Goal: Task Accomplishment & Management: Manage account settings

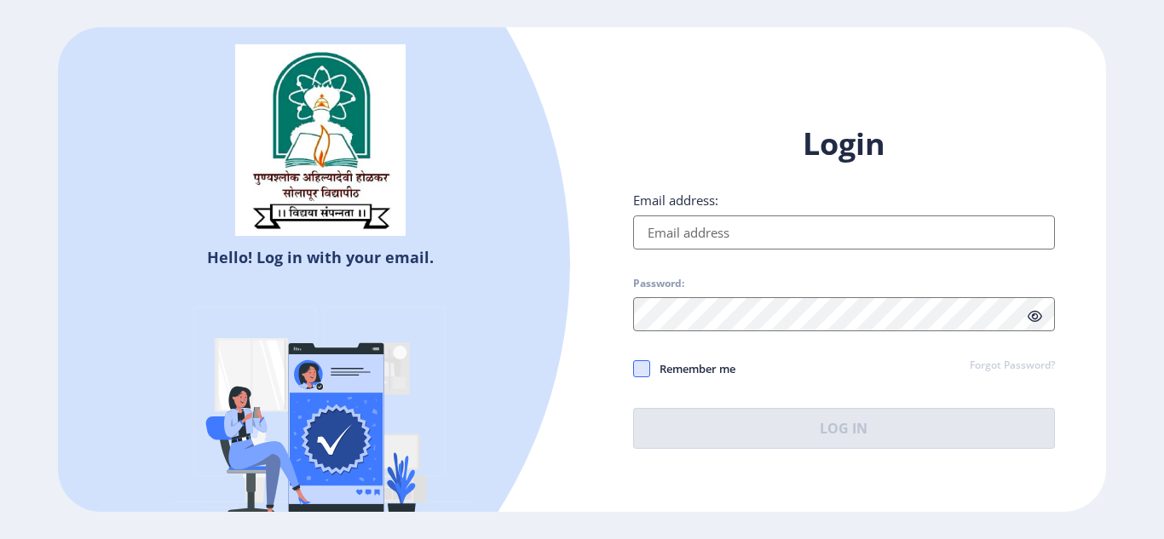
type input "[EMAIL_ADDRESS][DOMAIN_NAME]"
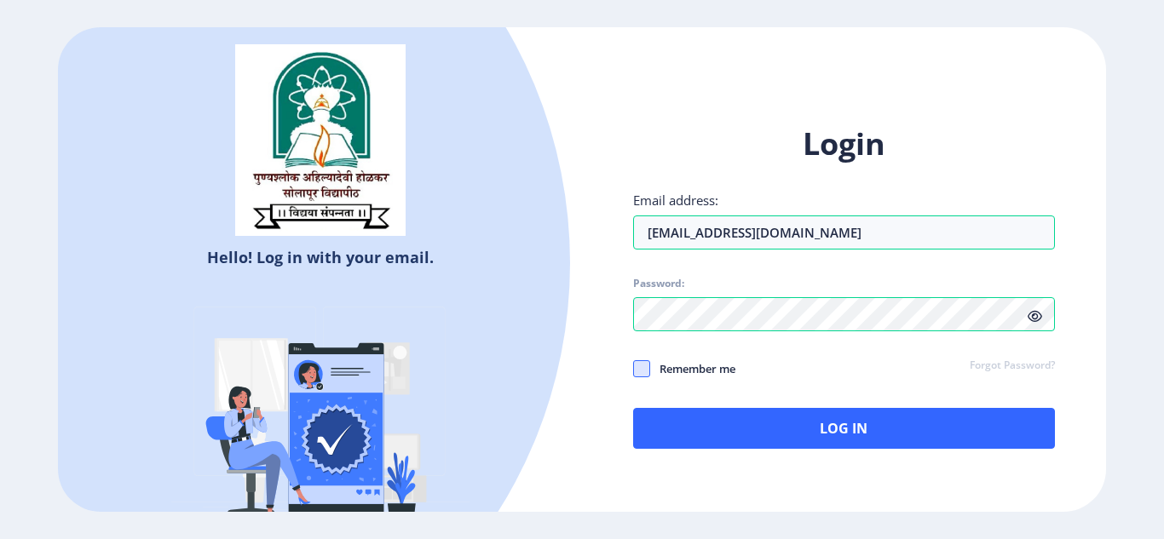
click at [647, 376] on span at bounding box center [641, 368] width 17 height 17
click at [634, 369] on input "Remember me" at bounding box center [633, 368] width 1 height 1
checkbox input "true"
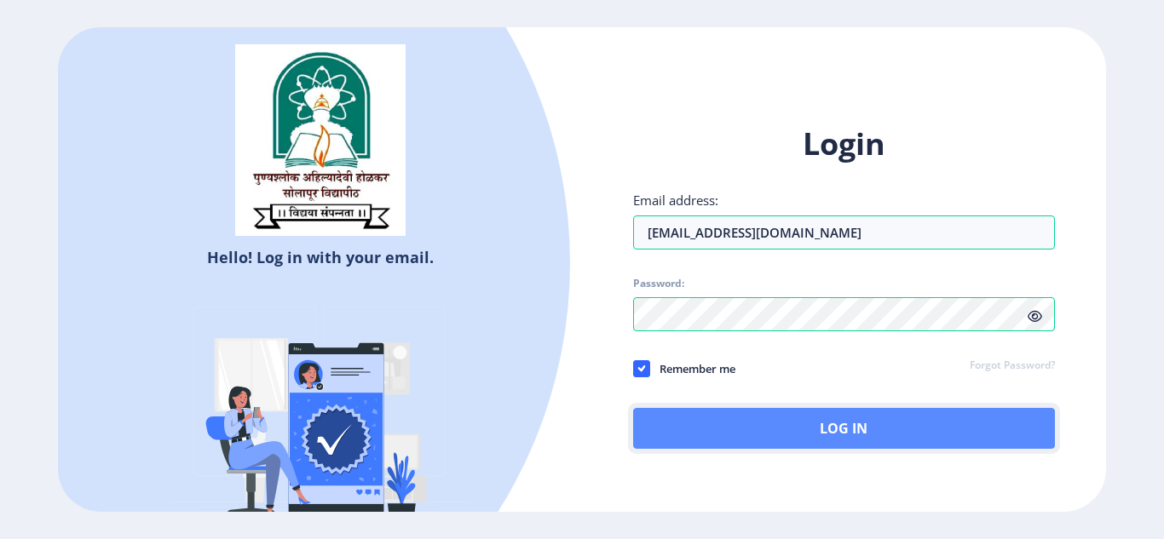
click at [822, 444] on button "Log In" at bounding box center [844, 428] width 422 height 41
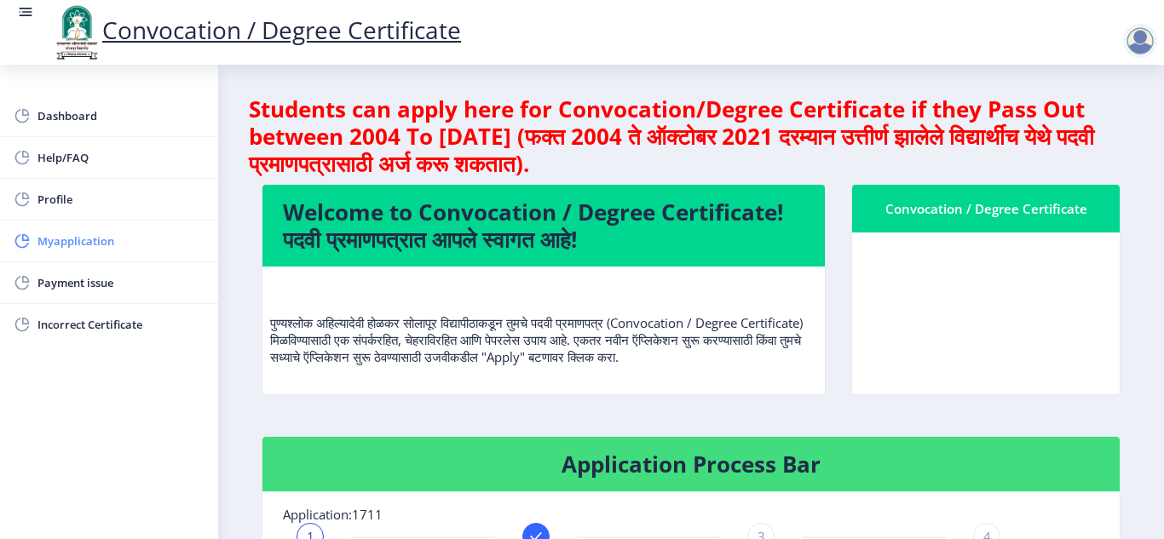
click at [123, 243] on span "Myapplication" at bounding box center [120, 241] width 167 height 20
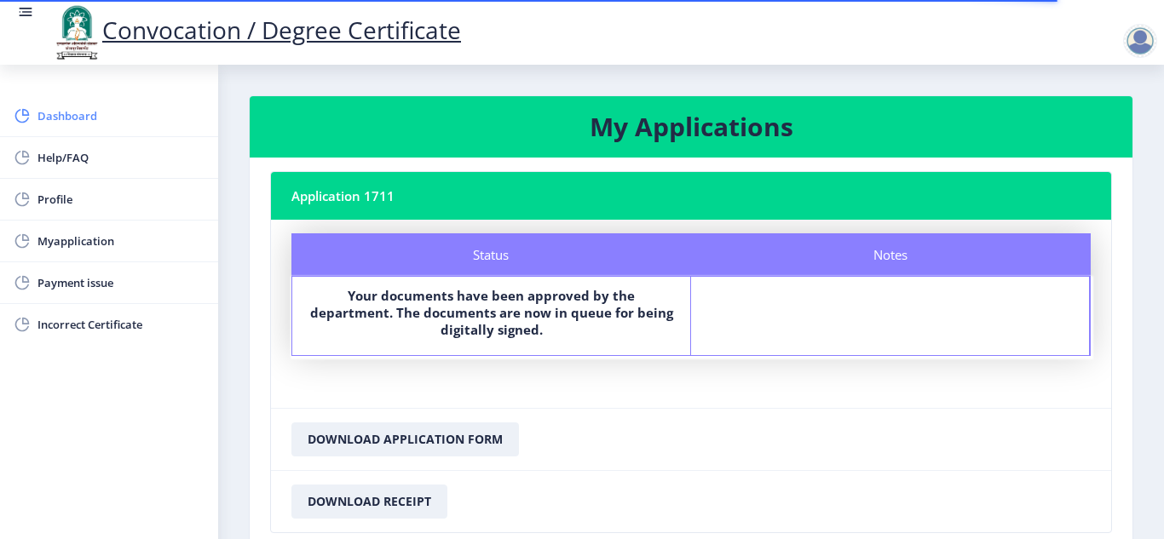
click at [66, 114] on span "Dashboard" at bounding box center [120, 116] width 167 height 20
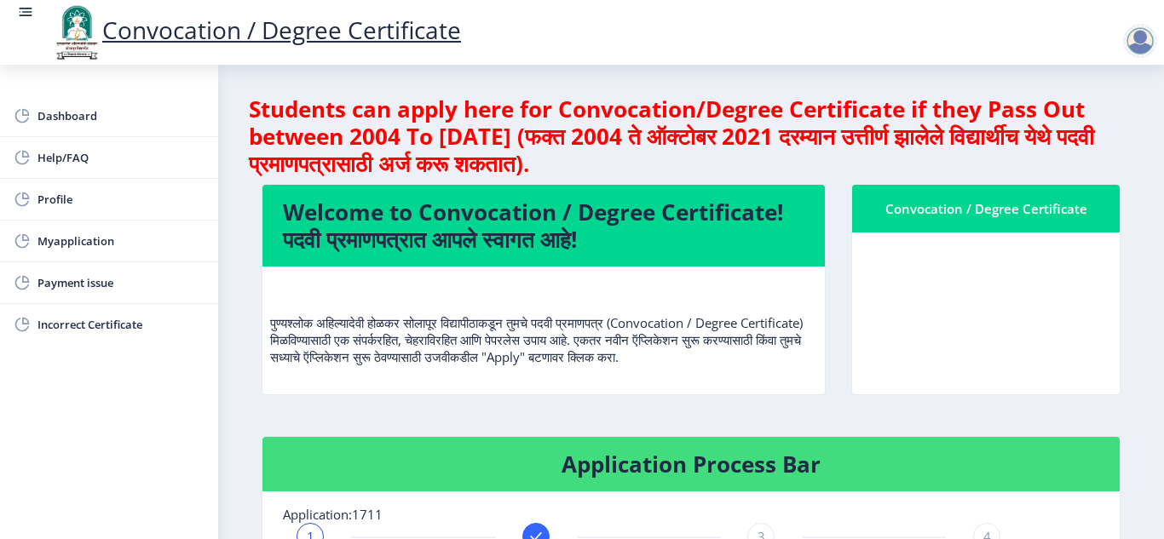
click at [1139, 51] on div at bounding box center [1140, 41] width 34 height 34
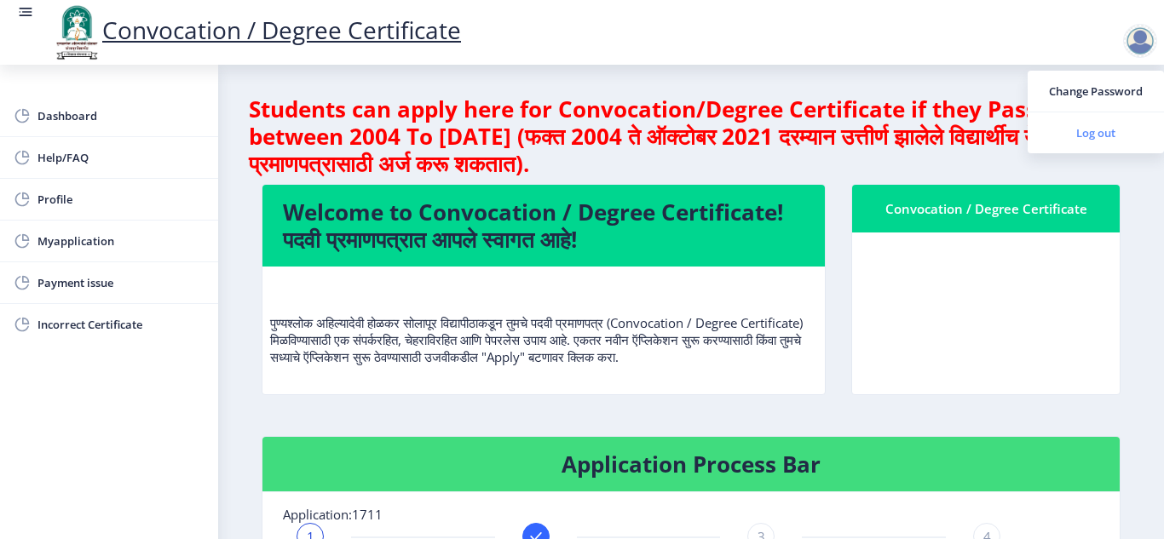
click at [1106, 127] on span "Log out" at bounding box center [1095, 133] width 109 height 20
